Goal: Find contact information: Obtain details needed to contact an individual or organization

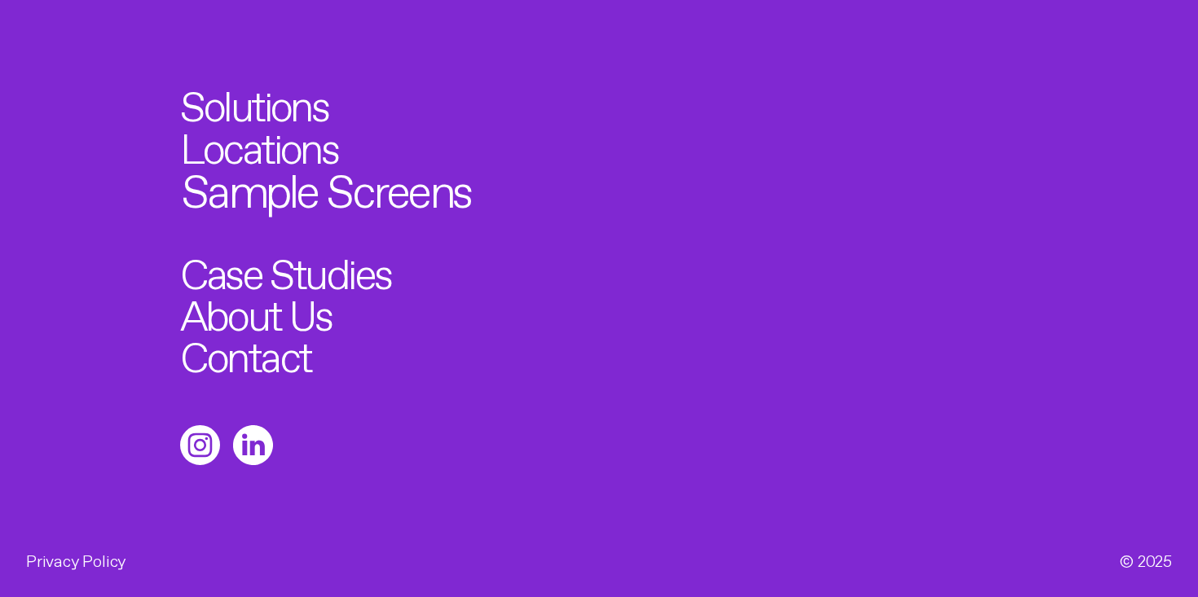
scroll to position [1353, 0]
click at [309, 288] on link "About Us" at bounding box center [263, 310] width 167 height 46
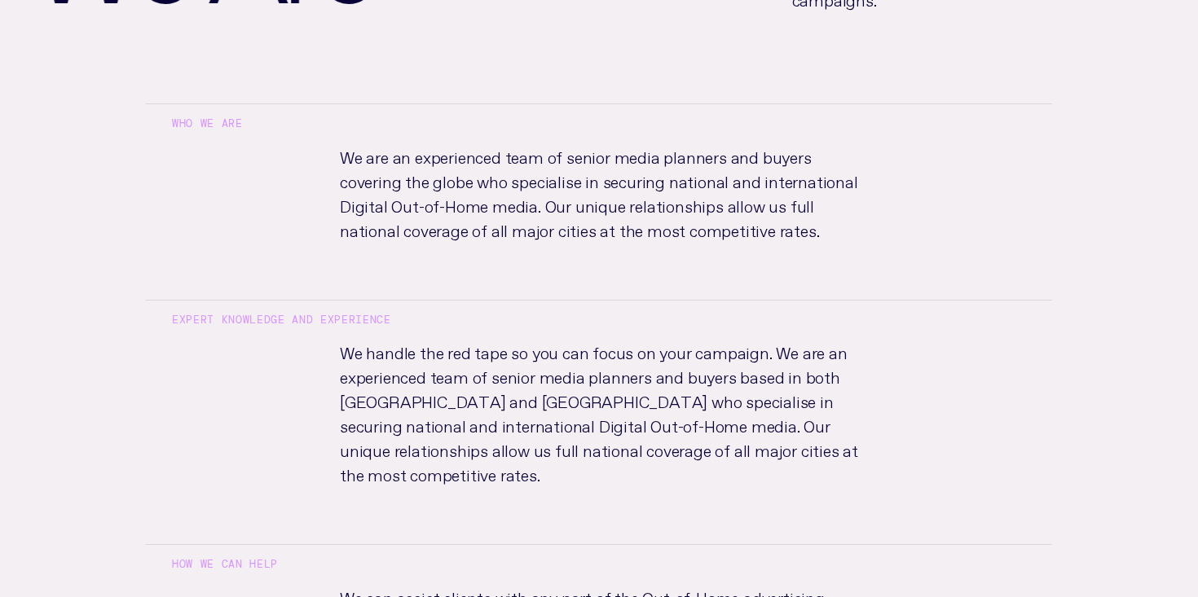
scroll to position [363, 0]
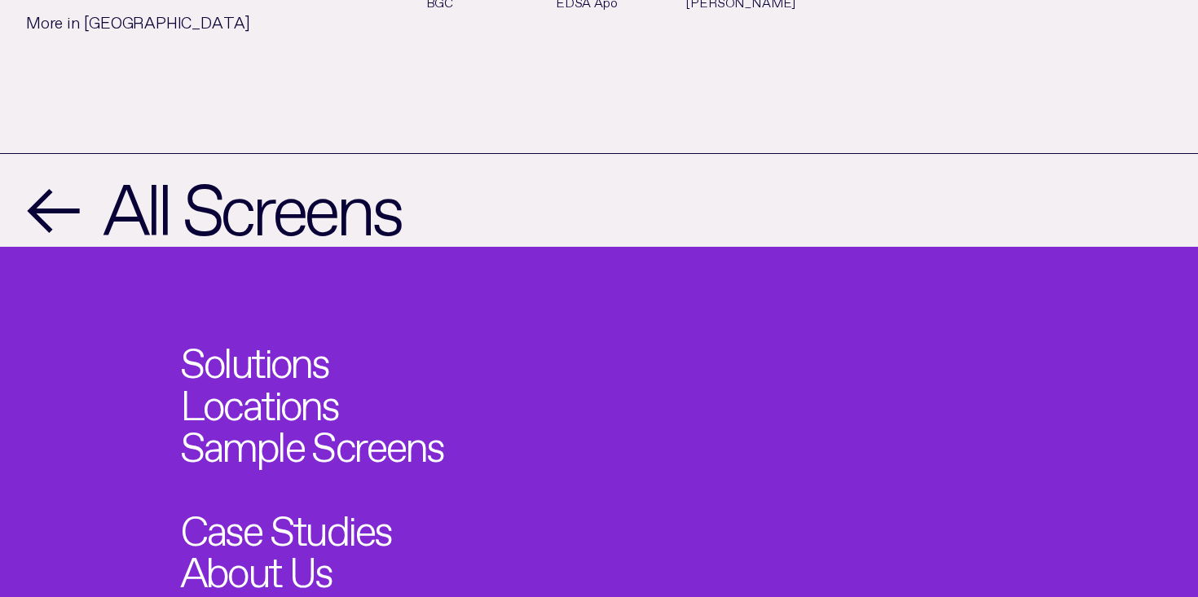
scroll to position [1097, 0]
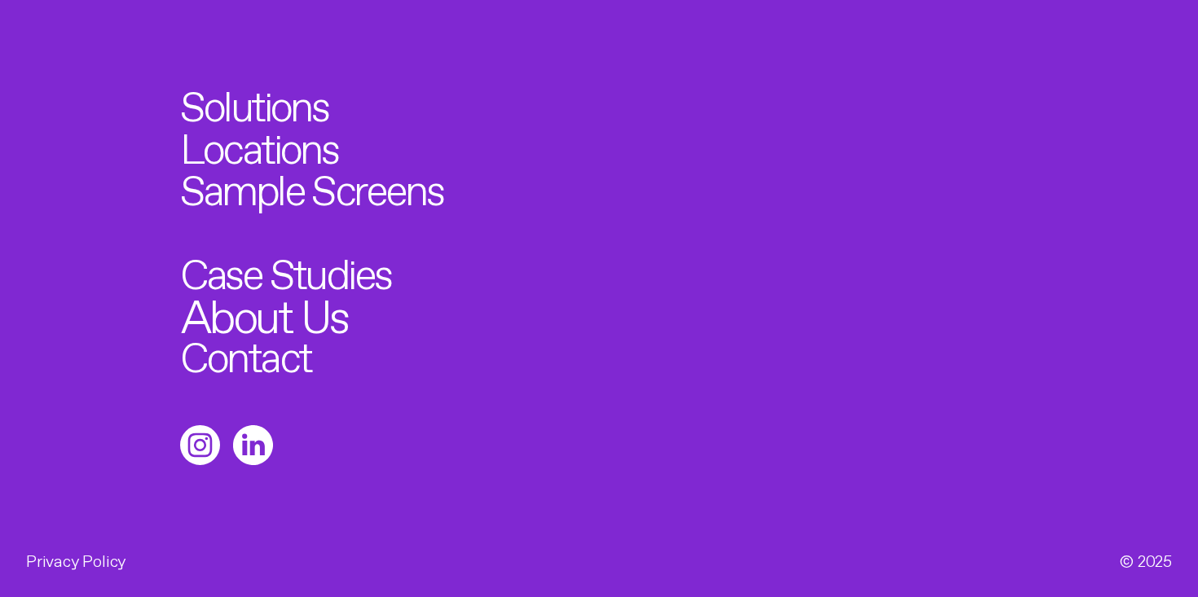
scroll to position [1354, 0]
click at [263, 298] on link "About Us" at bounding box center [263, 310] width 167 height 46
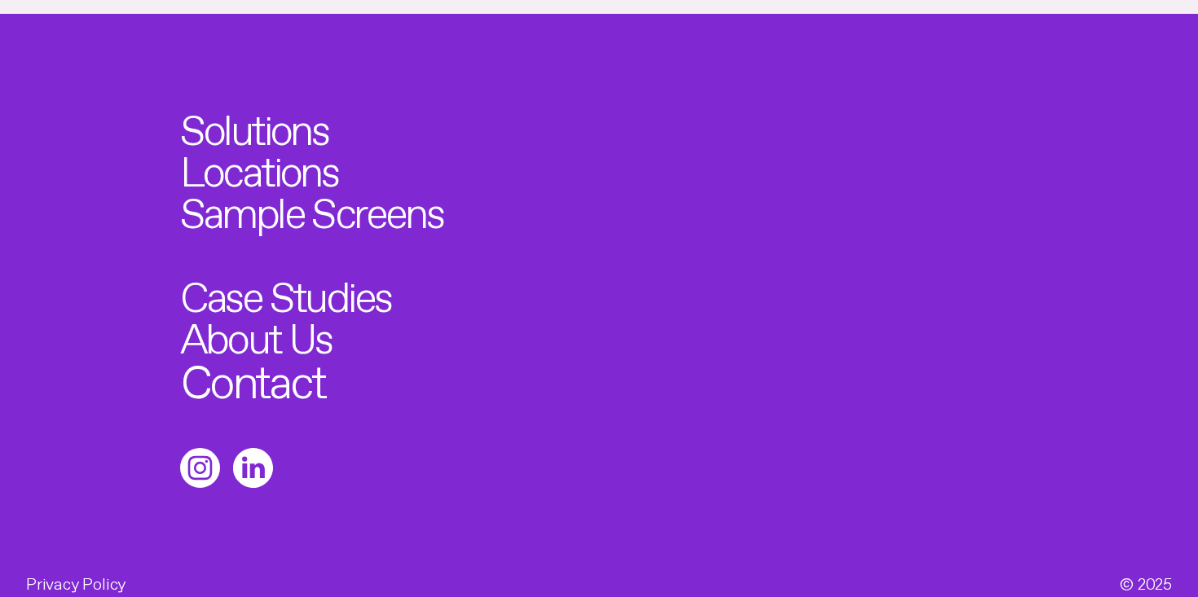
scroll to position [1043, 0]
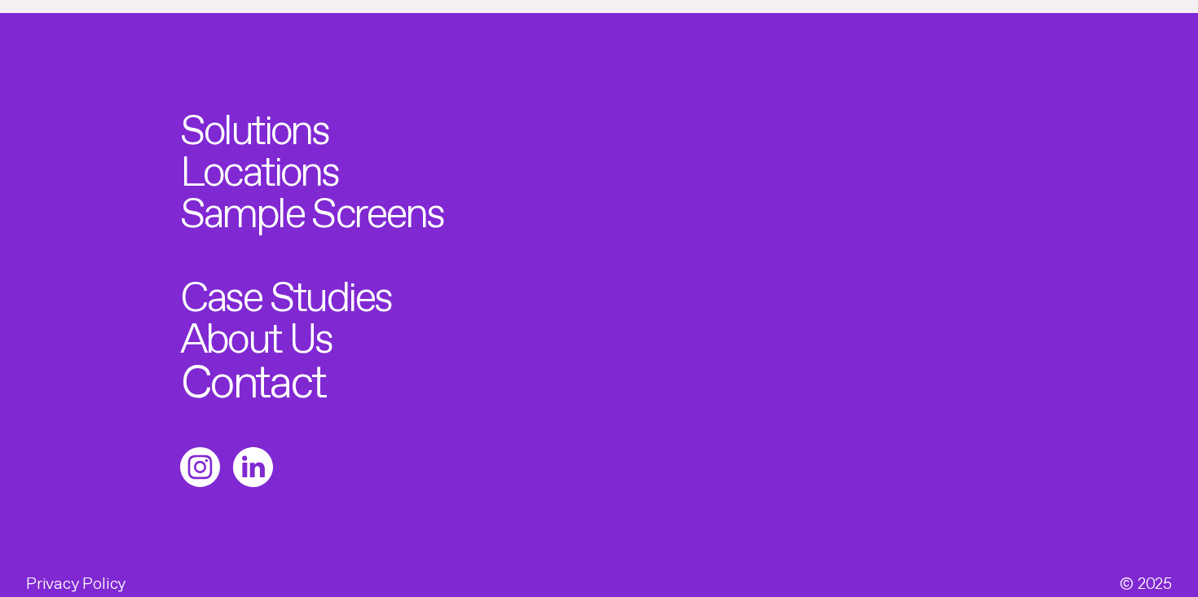
click at [273, 356] on link "Contact" at bounding box center [252, 374] width 144 height 46
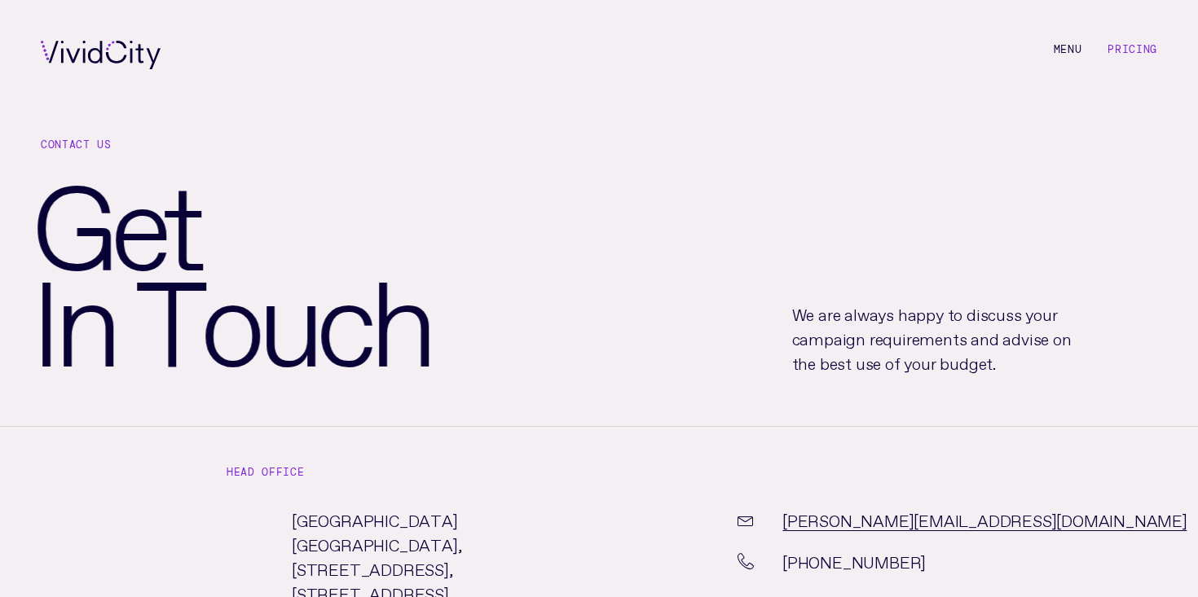
click at [636, 222] on div "C o n t a c t U s G e t I n T o u c h We are always happy to discuss your campa…" at bounding box center [599, 268] width 1198 height 316
